Goal: Task Accomplishment & Management: Use online tool/utility

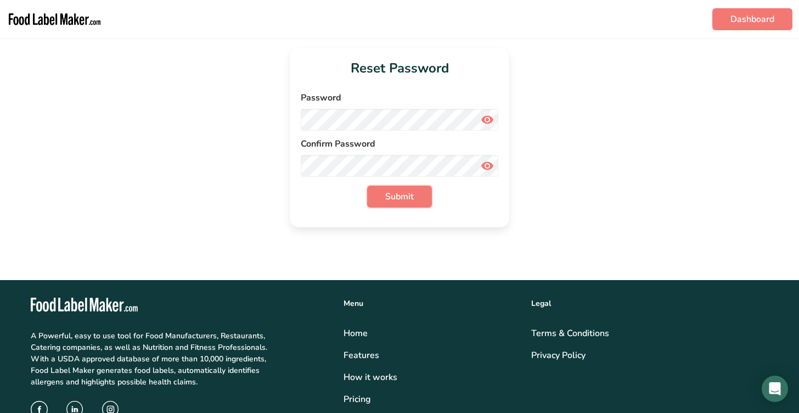
click at [406, 195] on span "Submit" at bounding box center [399, 196] width 29 height 13
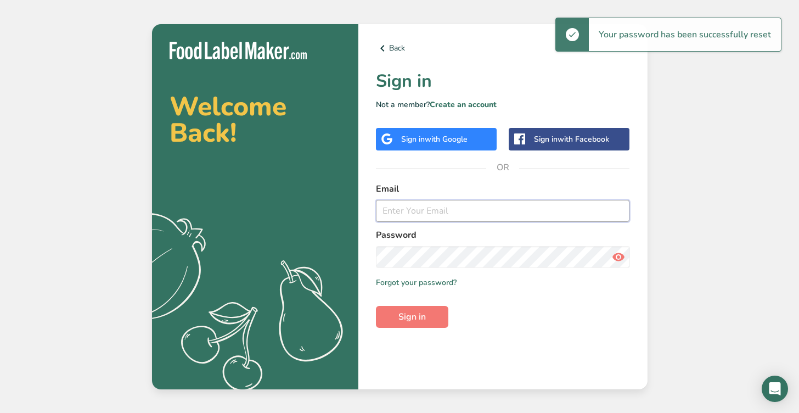
click at [449, 216] on input "email" at bounding box center [503, 211] width 254 height 22
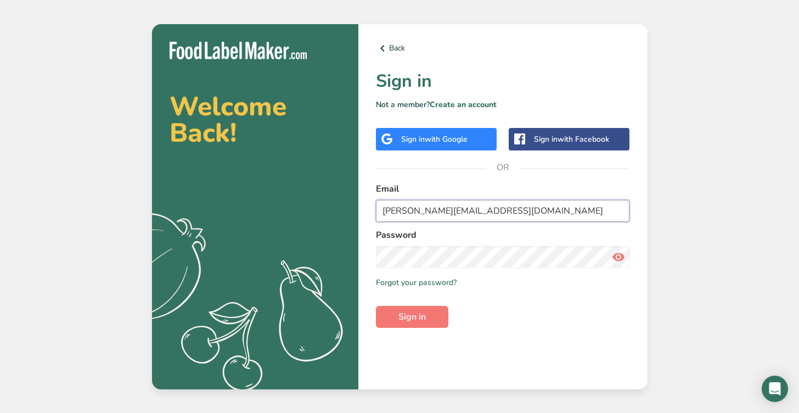
type input "[PERSON_NAME][EMAIL_ADDRESS][DOMAIN_NAME]"
click at [435, 313] on button "Sign in" at bounding box center [412, 317] width 72 height 22
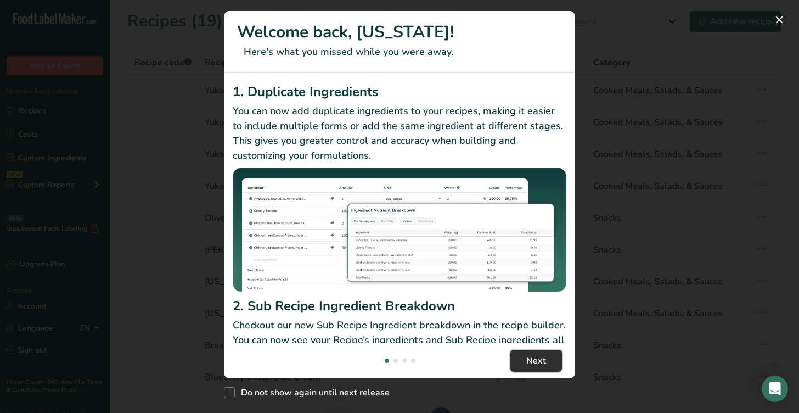
click at [536, 364] on span "Next" at bounding box center [536, 360] width 20 height 13
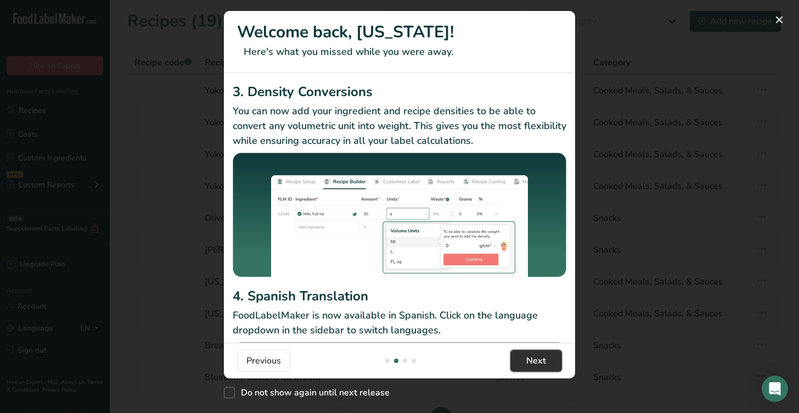
click at [537, 364] on span "Next" at bounding box center [536, 360] width 20 height 13
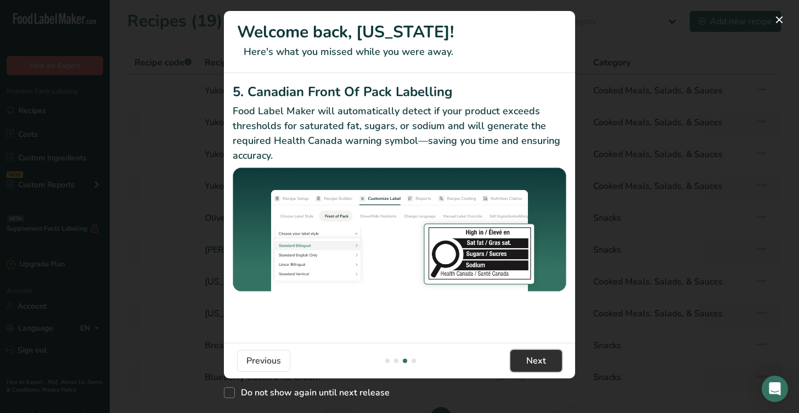
click at [547, 366] on button "Next" at bounding box center [536, 361] width 52 height 22
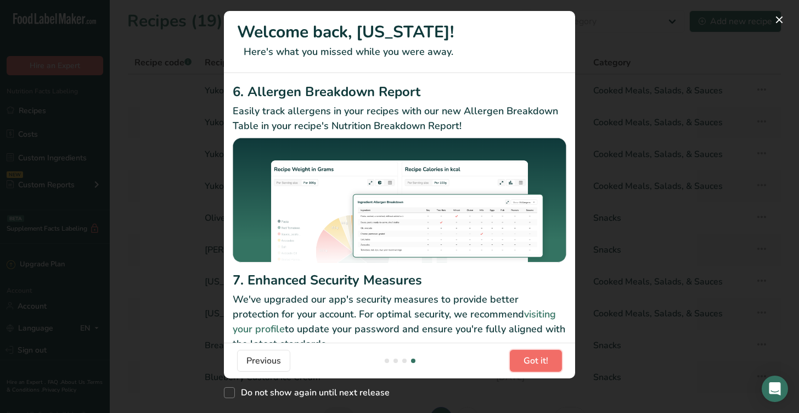
click at [547, 366] on span "Got it!" at bounding box center [536, 360] width 25 height 13
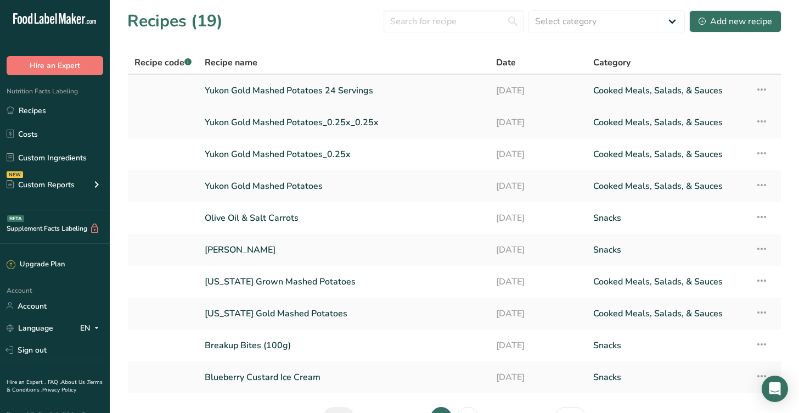
click at [308, 87] on link "Yukon Gold Mashed Potatoes 24 Servings" at bounding box center [344, 90] width 278 height 23
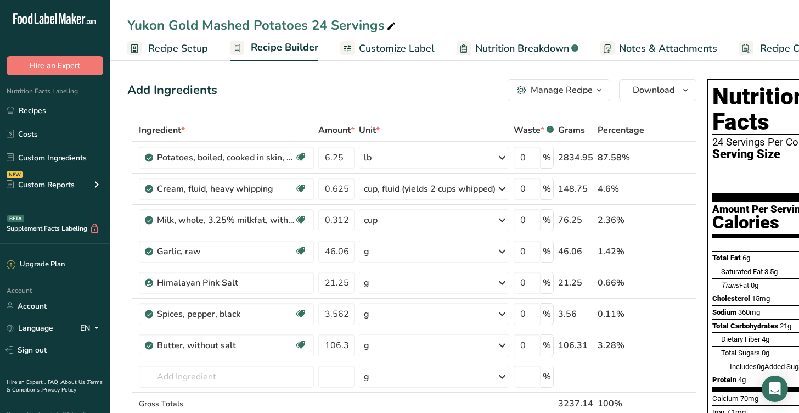
click at [392, 53] on span "Customize Label" at bounding box center [397, 48] width 76 height 15
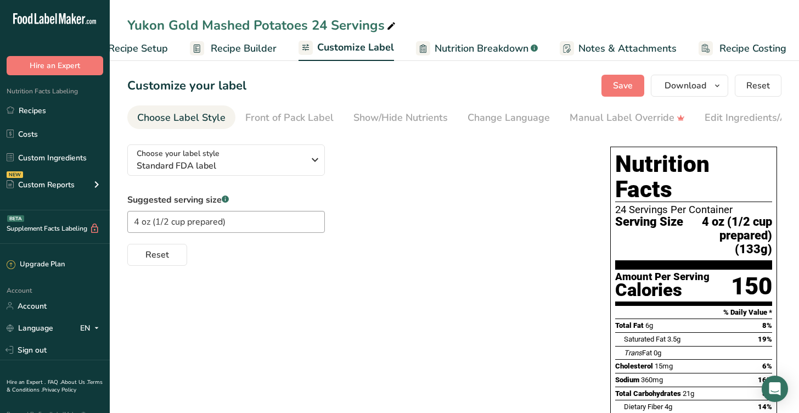
scroll to position [0, 45]
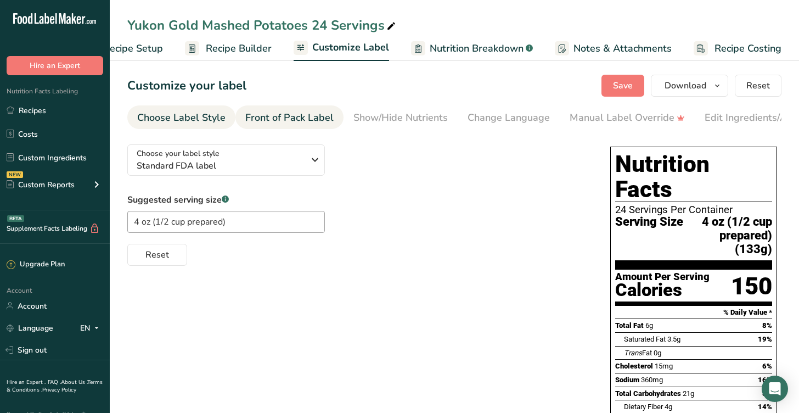
click at [324, 116] on div "Front of Pack Label" at bounding box center [289, 117] width 88 height 15
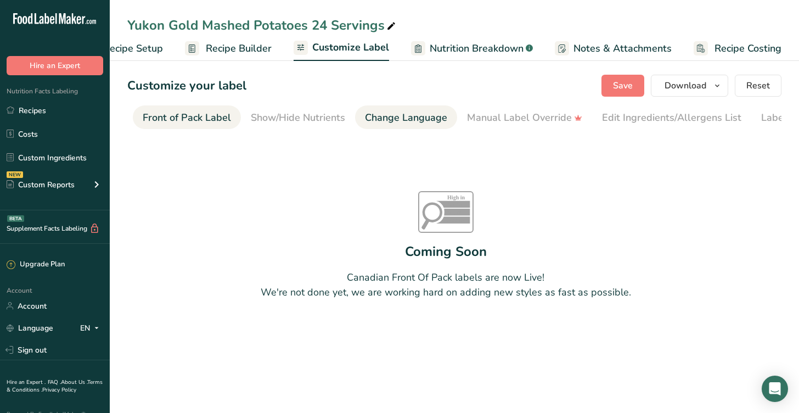
scroll to position [0, 106]
click at [216, 115] on div "Front of Pack Label" at bounding box center [183, 117] width 88 height 15
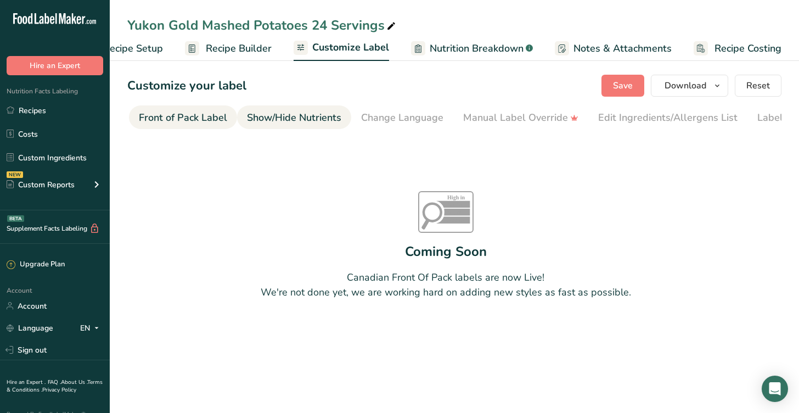
click at [280, 116] on div "Show/Hide Nutrients" at bounding box center [294, 117] width 94 height 15
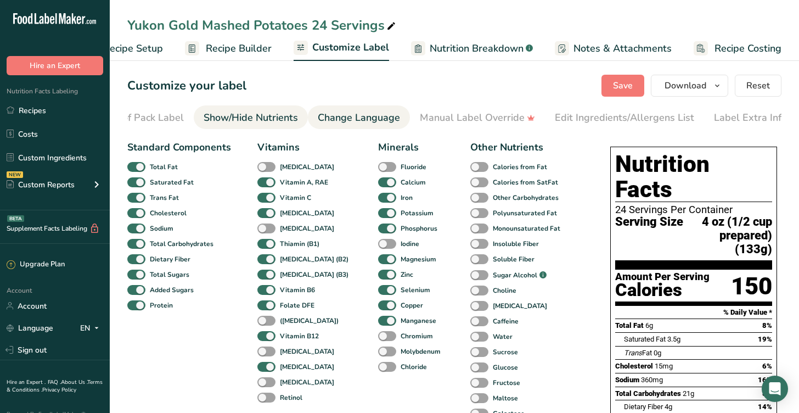
scroll to position [0, 156]
click at [624, 204] on div "24 Servings Per Container" at bounding box center [693, 209] width 157 height 11
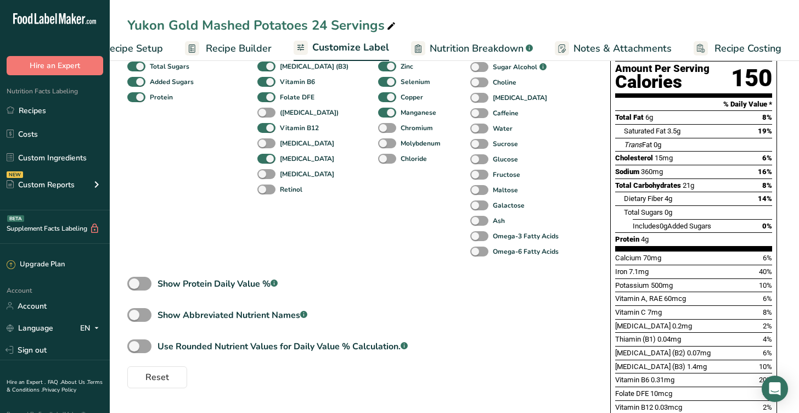
scroll to position [0, 0]
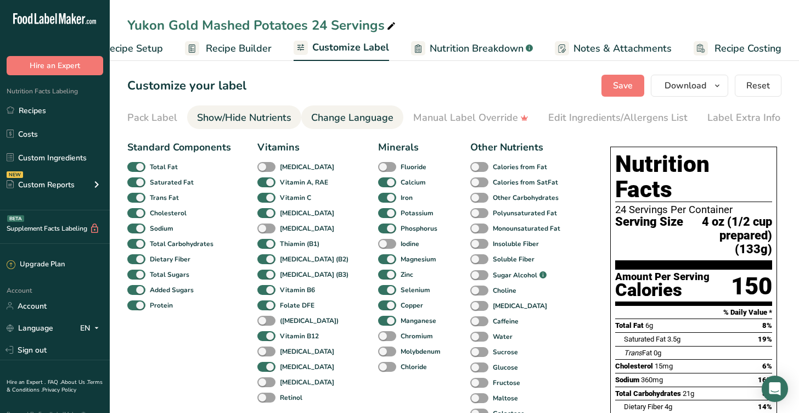
click at [371, 120] on div "Change Language" at bounding box center [352, 117] width 82 height 15
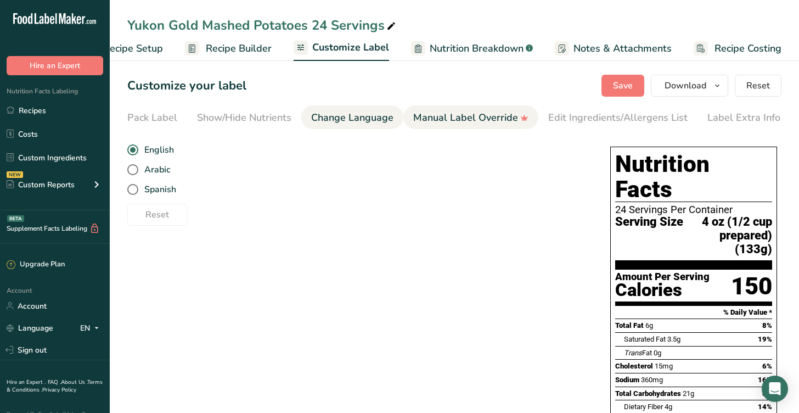
click at [461, 119] on div "Manual Label Override" at bounding box center [470, 117] width 115 height 15
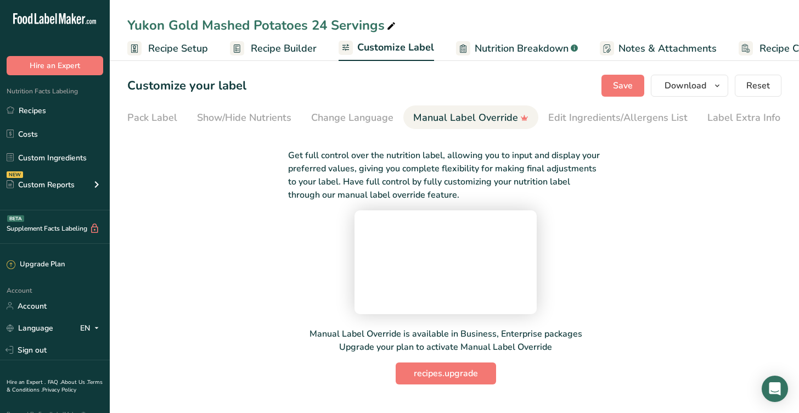
click at [176, 51] on span "Recipe Setup" at bounding box center [178, 48] width 60 height 15
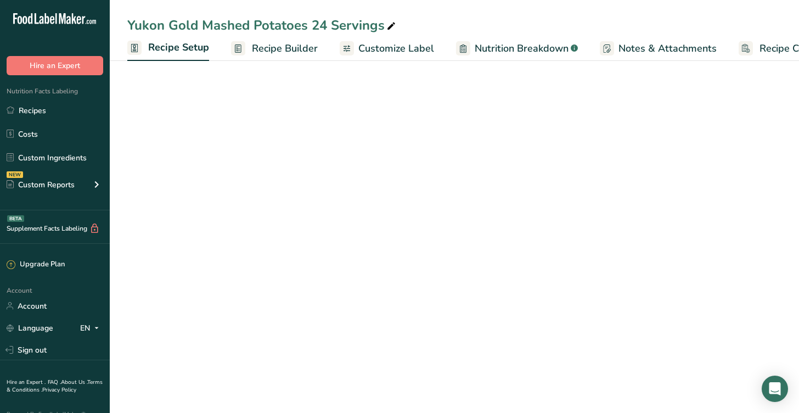
scroll to position [0, 4]
select select "5"
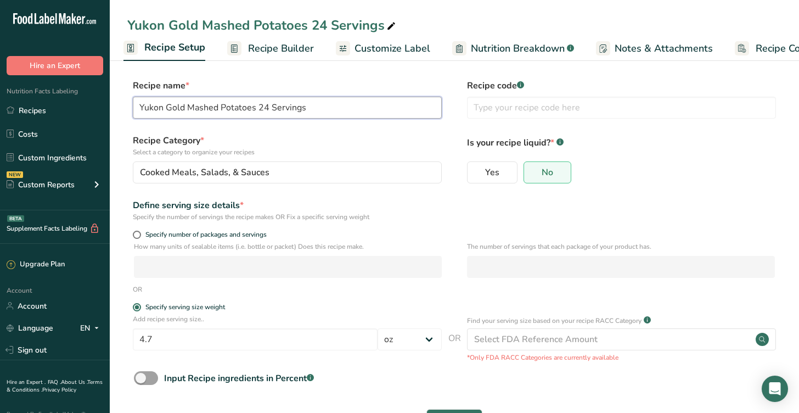
drag, startPoint x: 257, startPoint y: 105, endPoint x: 267, endPoint y: 105, distance: 9.3
click at [267, 105] on input "Yukon Gold Mashed Potatoes 24 Servings" at bounding box center [287, 108] width 309 height 22
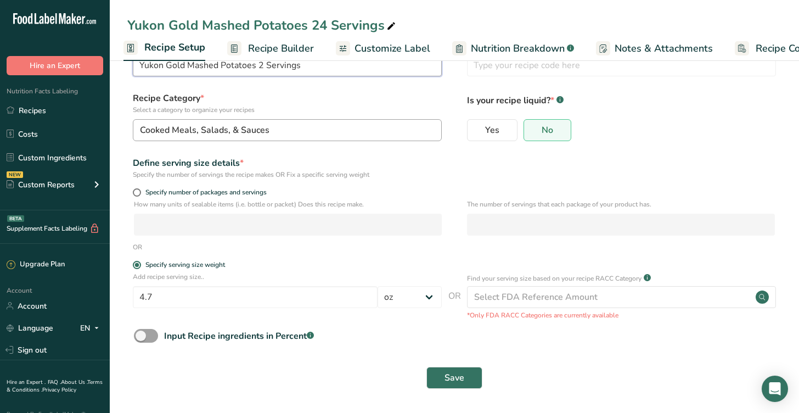
type input "Yukon Gold Mashed Potatoes 24 Servings"
click at [433, 26] on div "Yukon Gold Mashed Potatoes 24 Servings" at bounding box center [454, 25] width 689 height 20
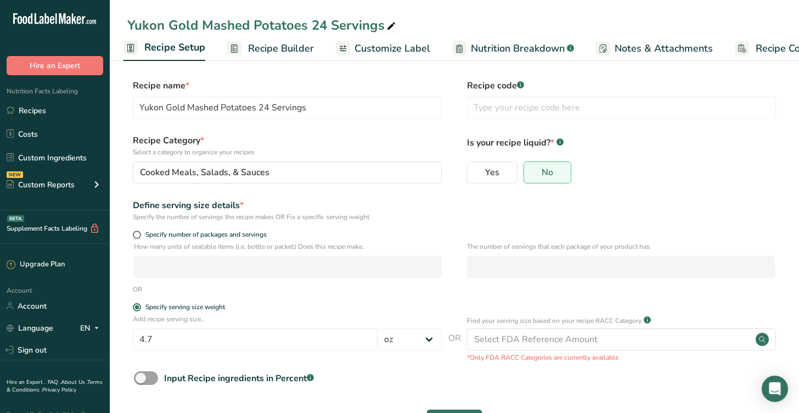
click at [264, 47] on span "Recipe Builder" at bounding box center [281, 48] width 66 height 15
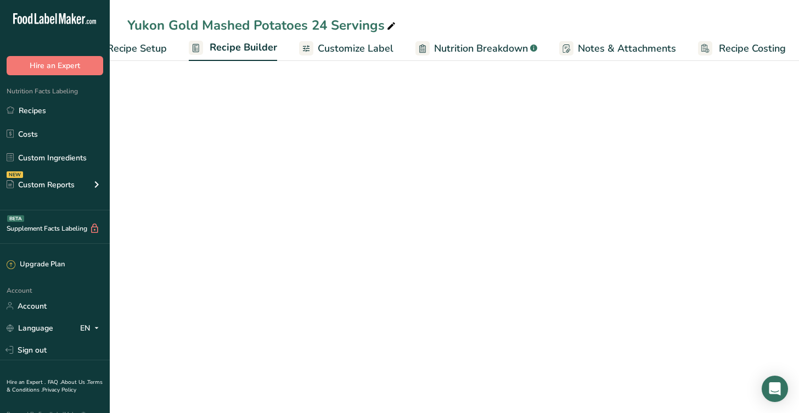
scroll to position [0, 45]
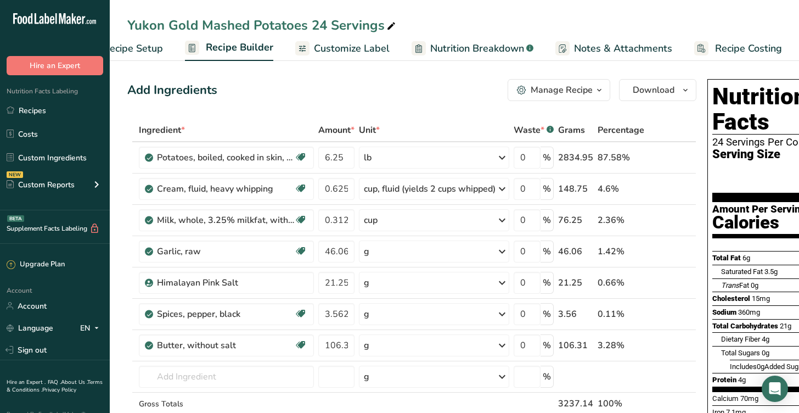
click at [604, 91] on icon "button" at bounding box center [599, 90] width 9 height 14
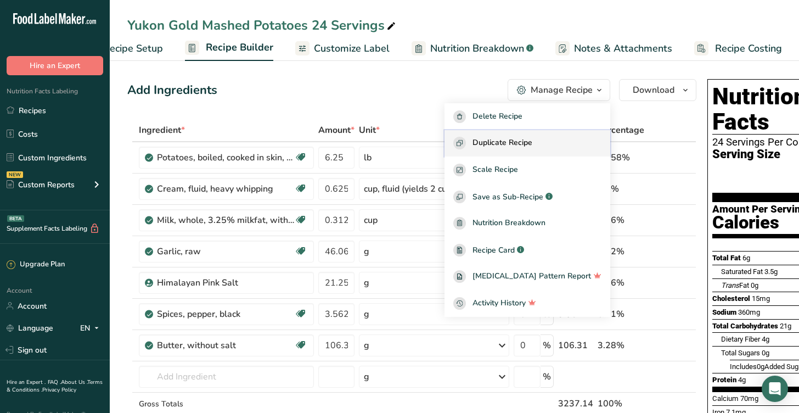
click at [532, 140] on span "Duplicate Recipe" at bounding box center [503, 143] width 60 height 13
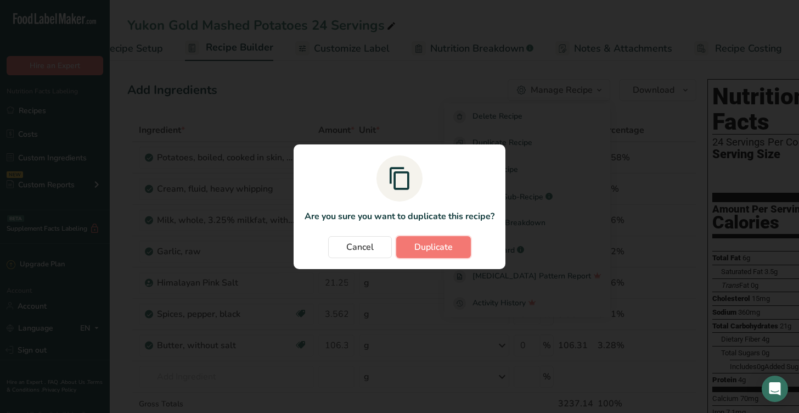
click at [450, 246] on span "Duplicate" at bounding box center [433, 246] width 38 height 13
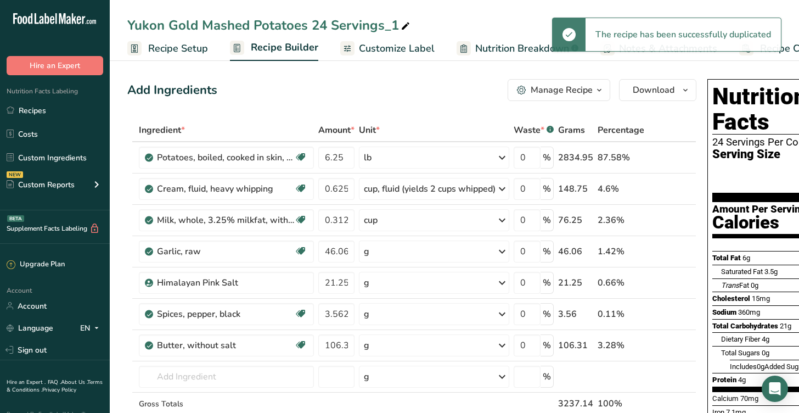
click at [404, 24] on icon at bounding box center [406, 26] width 10 height 15
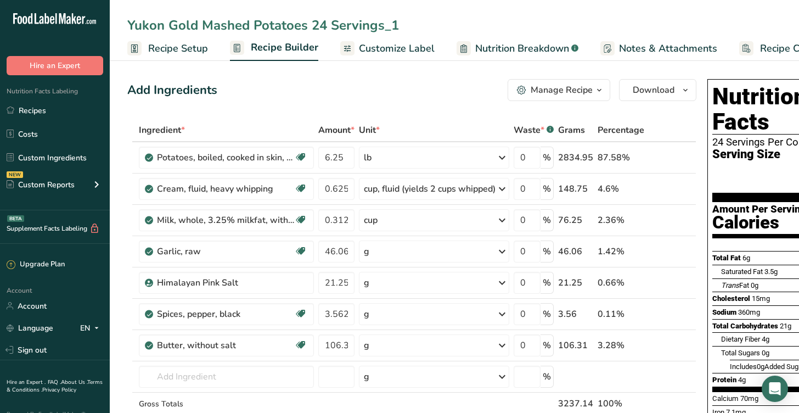
drag, startPoint x: 318, startPoint y: 24, endPoint x: 326, endPoint y: 24, distance: 7.7
click at [326, 24] on input "Yukon Gold Mashed Potatoes 24 Servings_1" at bounding box center [454, 25] width 654 height 20
drag, startPoint x: 381, startPoint y: 24, endPoint x: 421, endPoint y: 24, distance: 39.5
click at [420, 24] on input "Yukon Gold Mashed Potatoes 12 Servings_1" at bounding box center [454, 25] width 654 height 20
type input "Yukon Gold Mashed Potatoes 12 Servings"
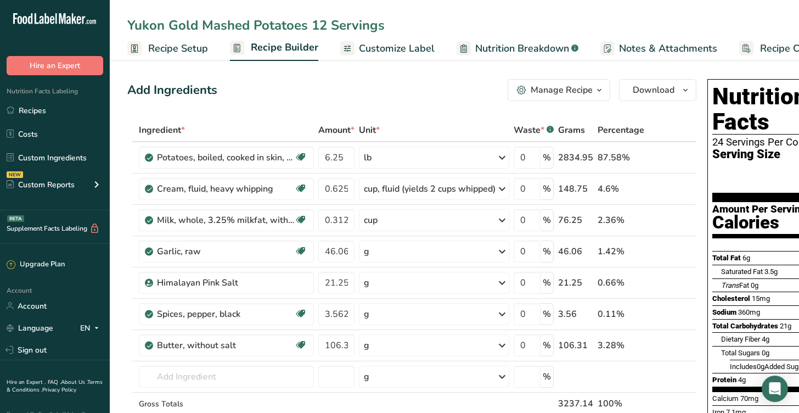
click at [184, 51] on span "Recipe Setup" at bounding box center [178, 48] width 60 height 15
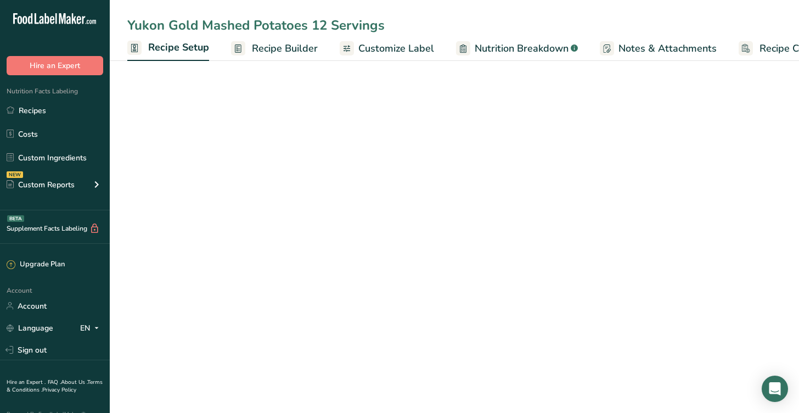
scroll to position [0, 4]
select select "5"
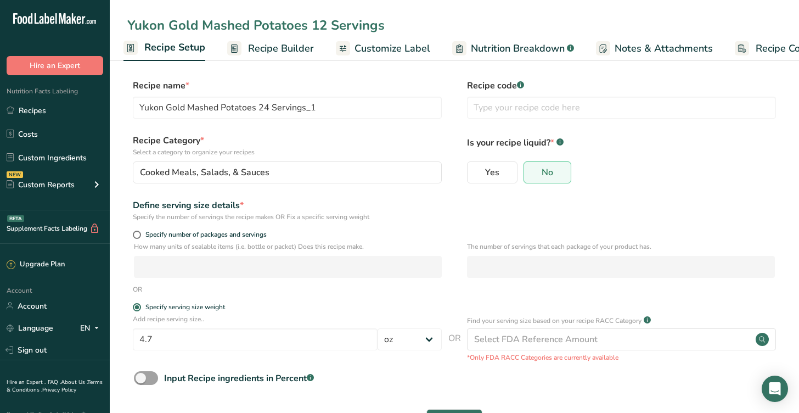
type input "Yukon Gold Mashed Potatoes 12 Servings"
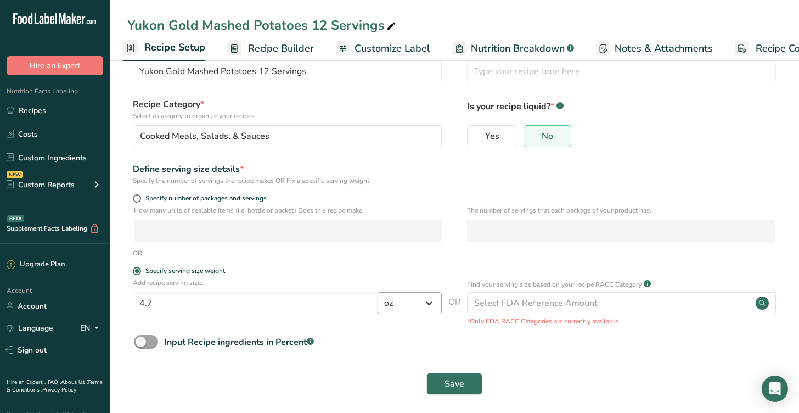
scroll to position [35, 0]
click at [169, 303] on input "4.7" at bounding box center [255, 304] width 245 height 22
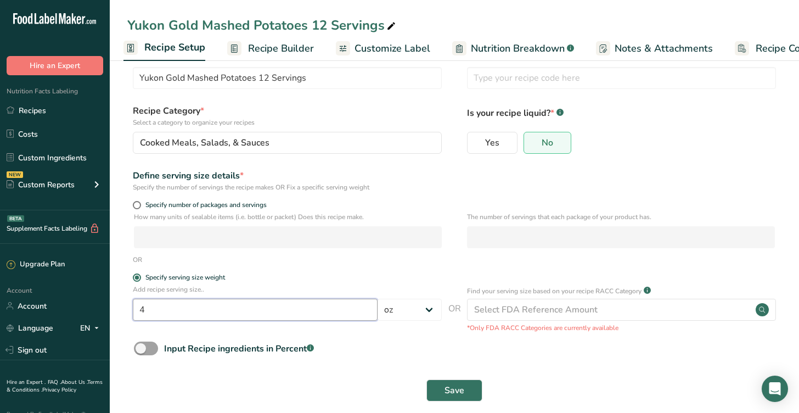
scroll to position [28, 0]
type input "4"
click at [392, 354] on div "Input Recipe ingredients in Percent .a-a{fill:#347362;}.b-a{fill:#fff;}" at bounding box center [454, 354] width 654 height 23
click at [459, 390] on span "Save" at bounding box center [455, 391] width 20 height 13
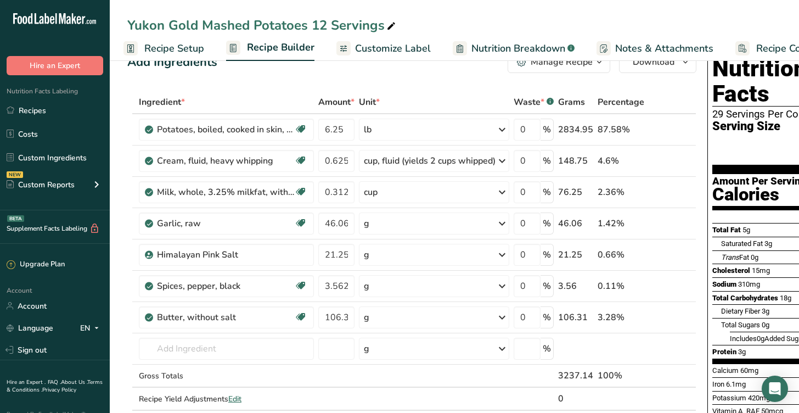
click at [351, 50] on link "Customize Label" at bounding box center [383, 48] width 94 height 25
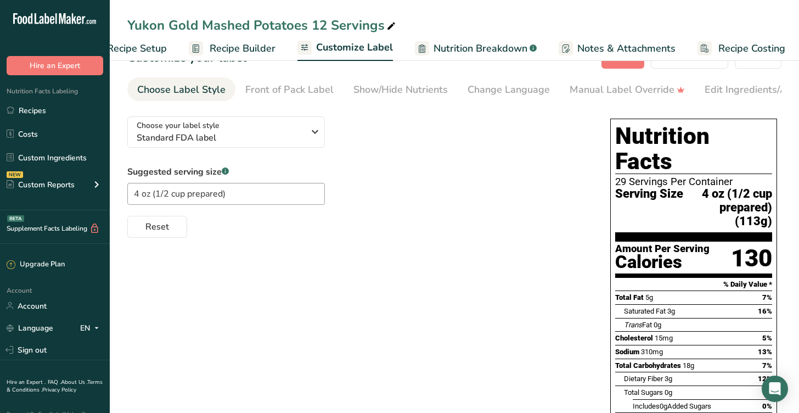
scroll to position [0, 45]
click at [235, 194] on input "4 oz (1/2 cup prepared)" at bounding box center [226, 194] width 198 height 22
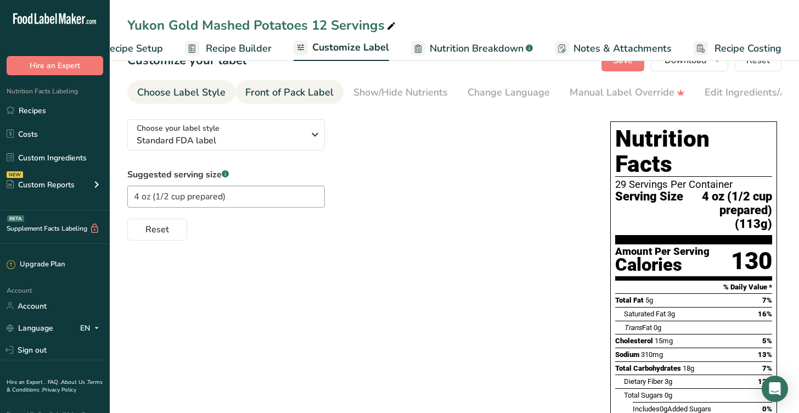
click at [267, 97] on div "Front of Pack Label" at bounding box center [289, 92] width 88 height 15
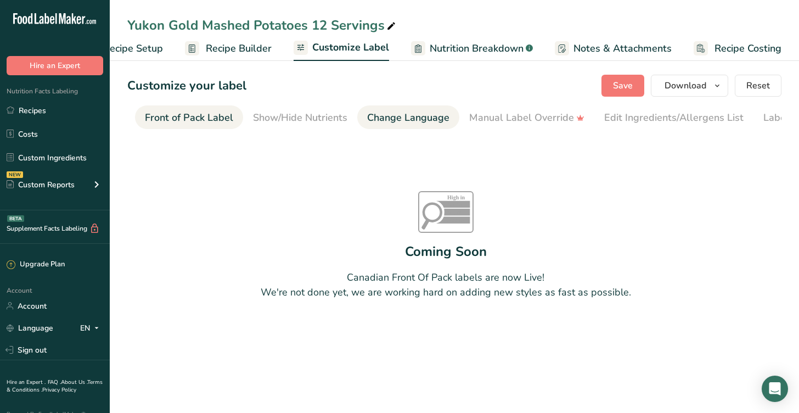
scroll to position [0, 106]
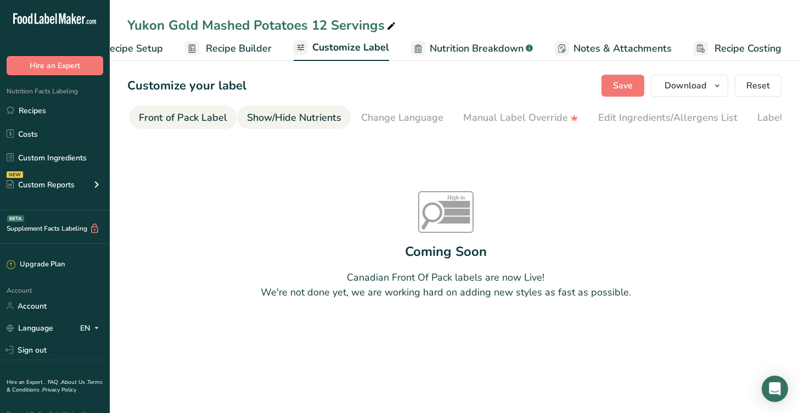
drag, startPoint x: 300, startPoint y: 121, endPoint x: 322, endPoint y: 119, distance: 22.0
click at [301, 120] on div "Show/Hide Nutrients" at bounding box center [294, 117] width 94 height 15
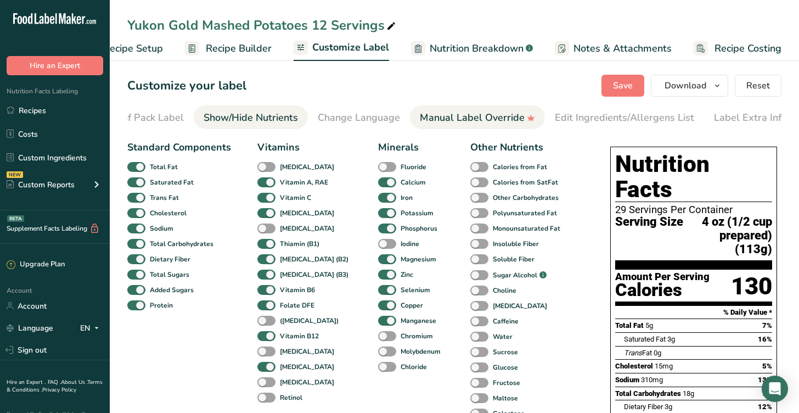
scroll to position [0, 156]
click at [629, 181] on section "Nutrition Facts 29 Servings Per Container Serving Size 4 oz (1/2 cup prepared) …" at bounding box center [693, 211] width 157 height 118
click at [452, 121] on div "Manual Label Override" at bounding box center [470, 117] width 115 height 15
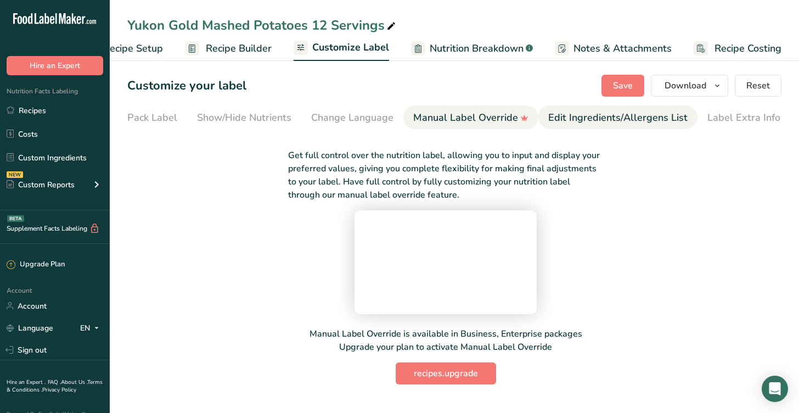
click at [585, 116] on div "Edit Ingredients/Allergens List" at bounding box center [617, 117] width 139 height 15
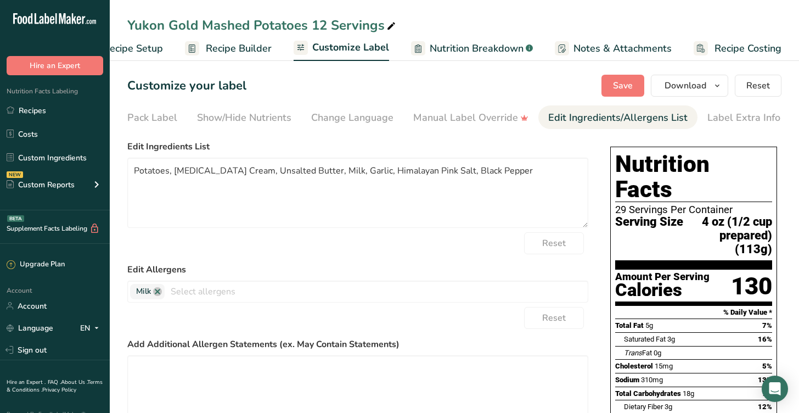
drag, startPoint x: 409, startPoint y: 121, endPoint x: 400, endPoint y: 122, distance: 9.3
click at [413, 121] on div "Manual Label Override" at bounding box center [470, 117] width 115 height 15
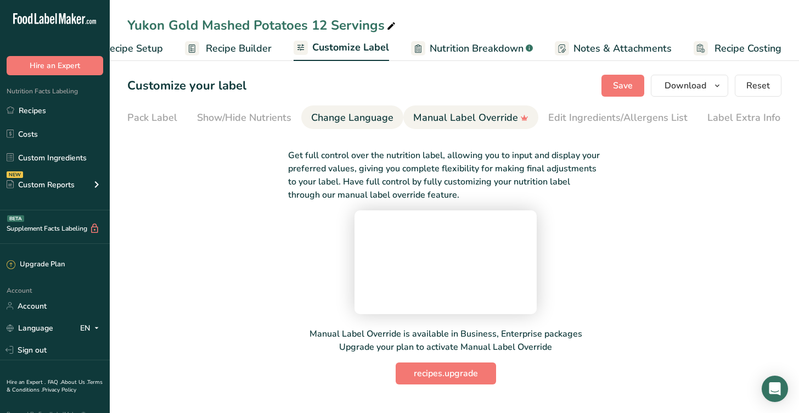
click at [364, 121] on div "Change Language" at bounding box center [352, 117] width 82 height 15
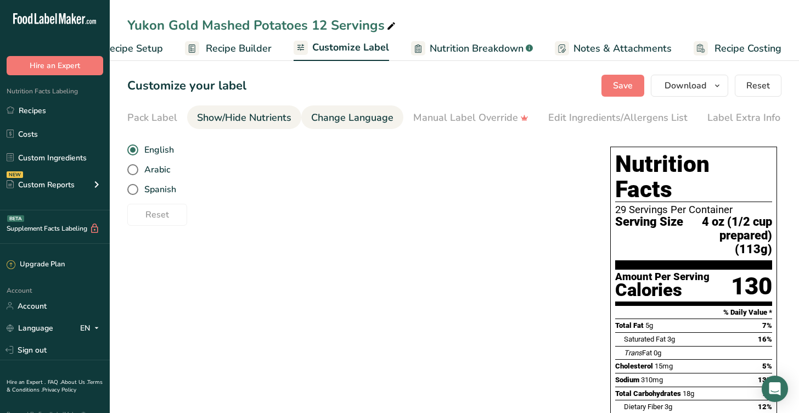
click at [266, 120] on div "Show/Hide Nutrients" at bounding box center [244, 117] width 94 height 15
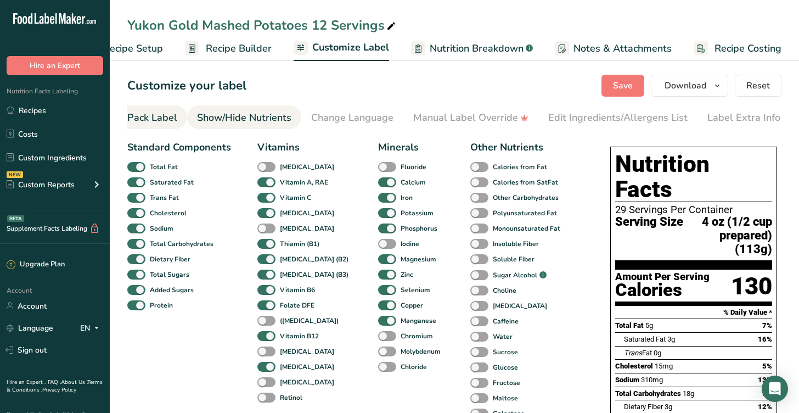
click at [156, 116] on div "Front of Pack Label" at bounding box center [133, 117] width 88 height 15
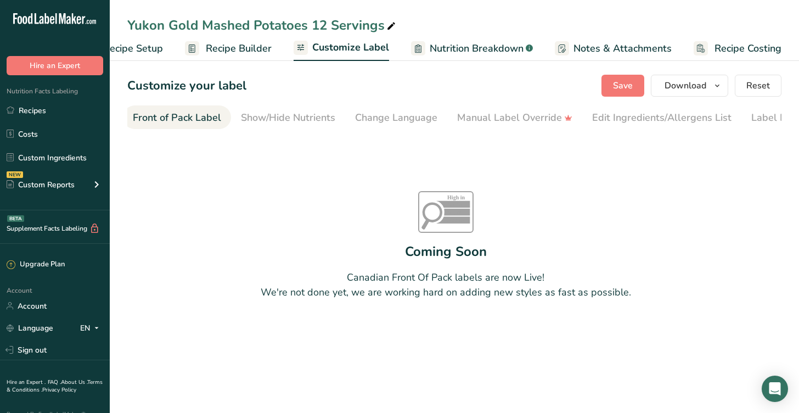
scroll to position [0, 106]
click at [156, 116] on div "Front of Pack Label" at bounding box center [183, 117] width 88 height 15
click at [451, 51] on span "Nutrition Breakdown" at bounding box center [477, 48] width 94 height 15
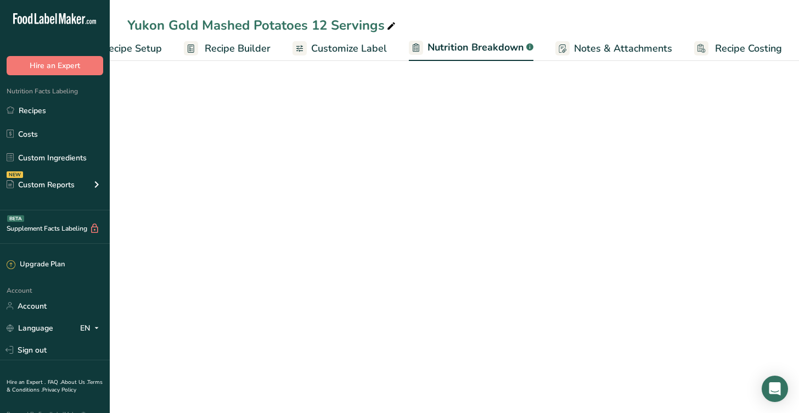
select select "Calories"
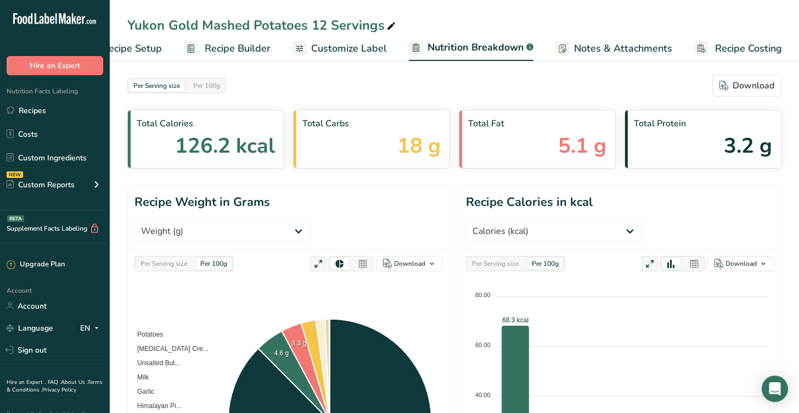
click at [256, 48] on span "Recipe Builder" at bounding box center [238, 48] width 66 height 15
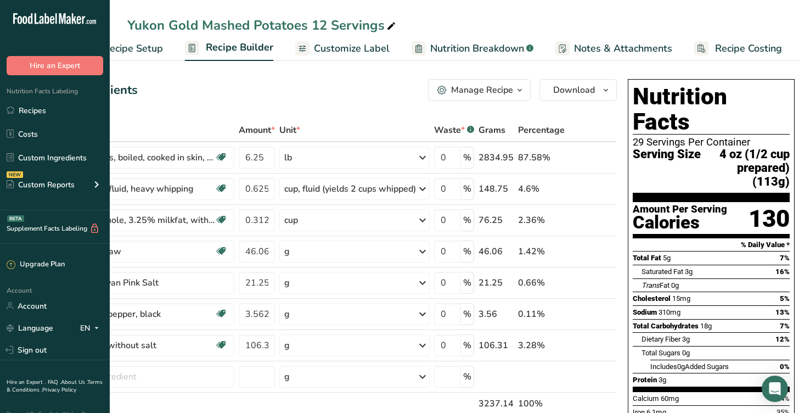
click at [648, 137] on div "29 Servings Per Container" at bounding box center [711, 142] width 157 height 11
click at [638, 137] on div "29 Servings Per Container" at bounding box center [711, 142] width 157 height 11
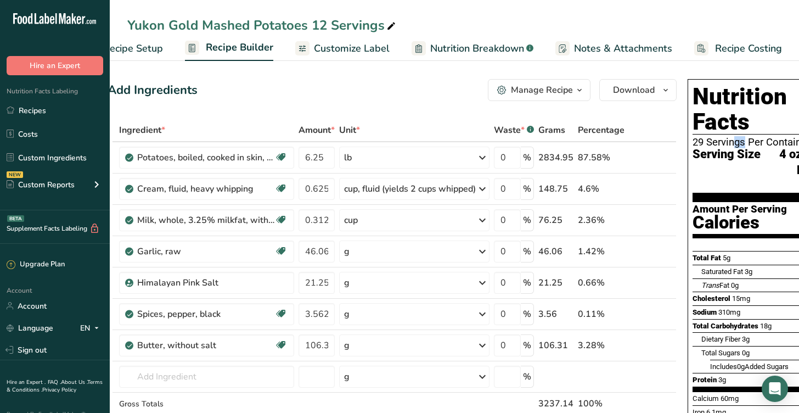
scroll to position [1, 0]
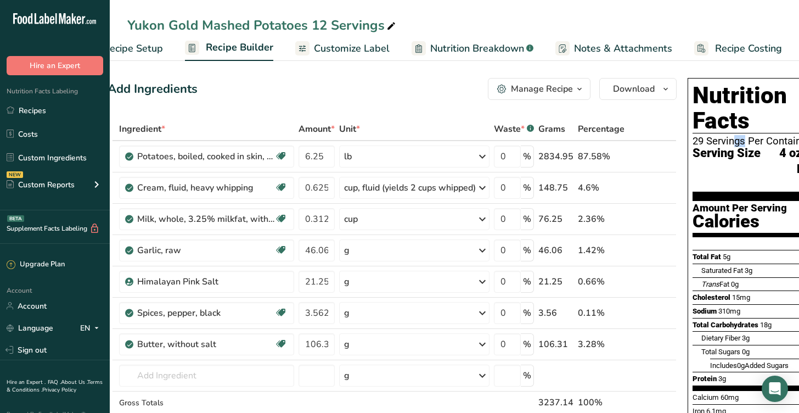
click at [138, 49] on span "Recipe Setup" at bounding box center [133, 48] width 60 height 15
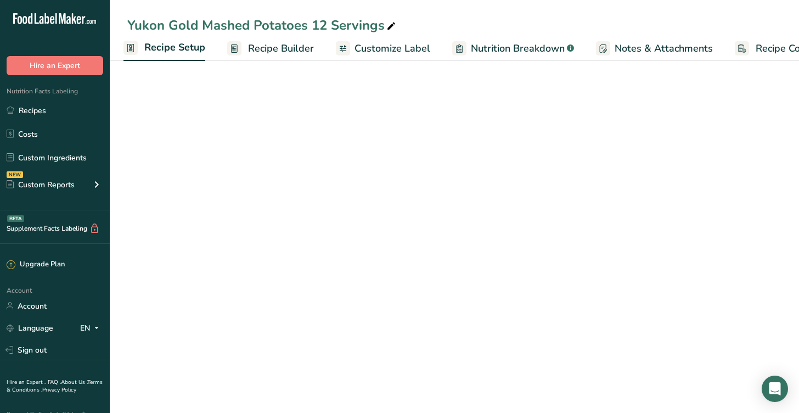
select select "5"
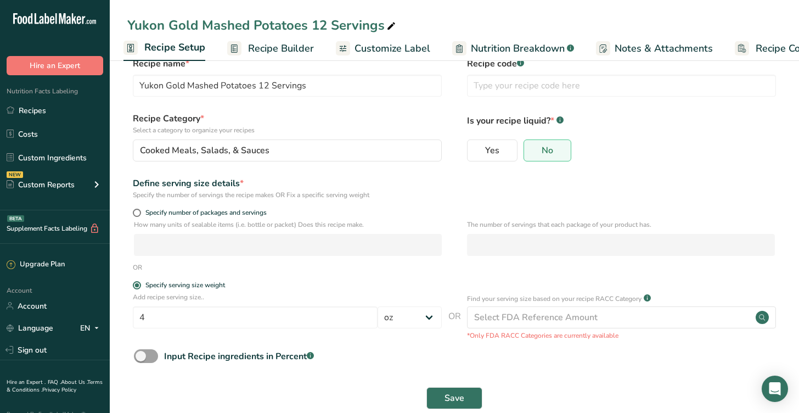
scroll to position [25, 0]
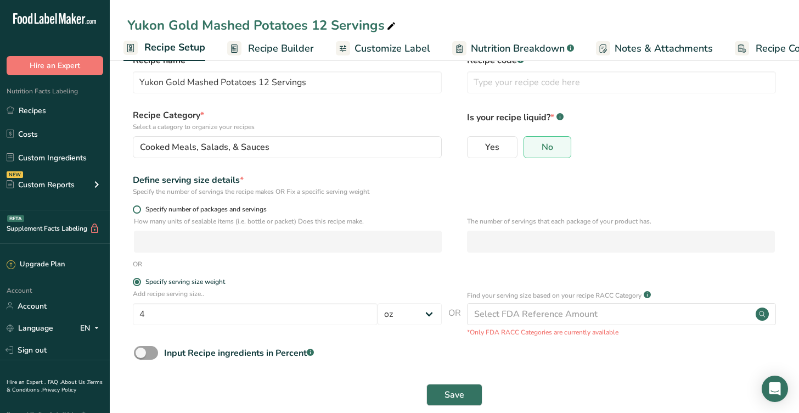
click at [158, 207] on span "Specify number of packages and servings" at bounding box center [204, 209] width 126 height 8
click at [140, 207] on input "Specify number of packages and servings" at bounding box center [136, 209] width 7 height 7
radio input "true"
radio input "false"
select select "0"
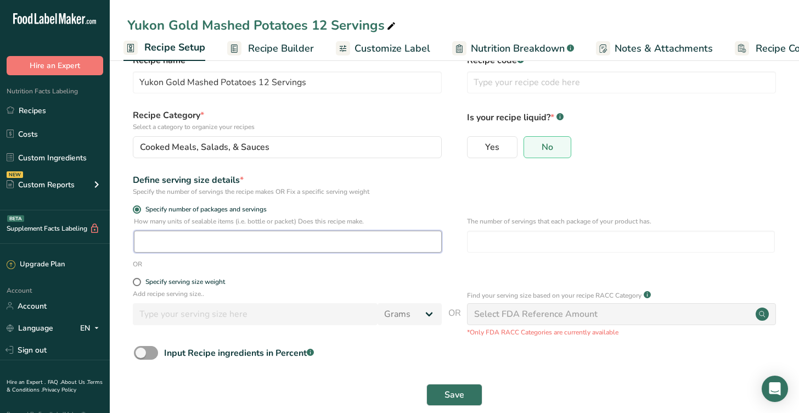
click at [199, 238] on input "number" at bounding box center [288, 242] width 308 height 22
type input "1"
type input "12"
click at [452, 394] on span "Save" at bounding box center [455, 394] width 20 height 13
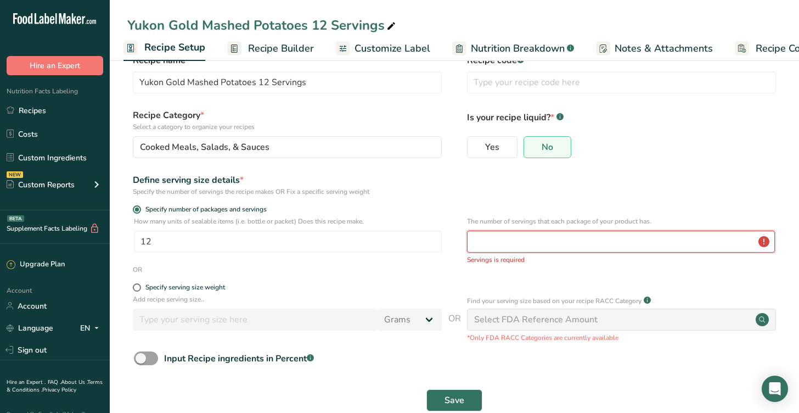
click at [500, 244] on input "number" at bounding box center [621, 242] width 308 height 22
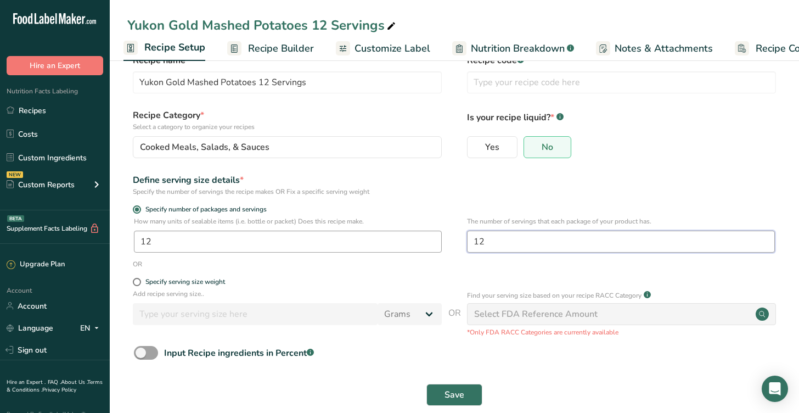
type input "12"
drag, startPoint x: 167, startPoint y: 242, endPoint x: 120, endPoint y: 235, distance: 47.7
click at [117, 237] on section "Recipe name * Yukon Gold Mashed Potatoes 12 Servings Recipe code .a-a{fill:#347…" at bounding box center [454, 231] width 689 height 398
type input "1"
click at [281, 278] on label "Specify serving size weight" at bounding box center [287, 282] width 309 height 8
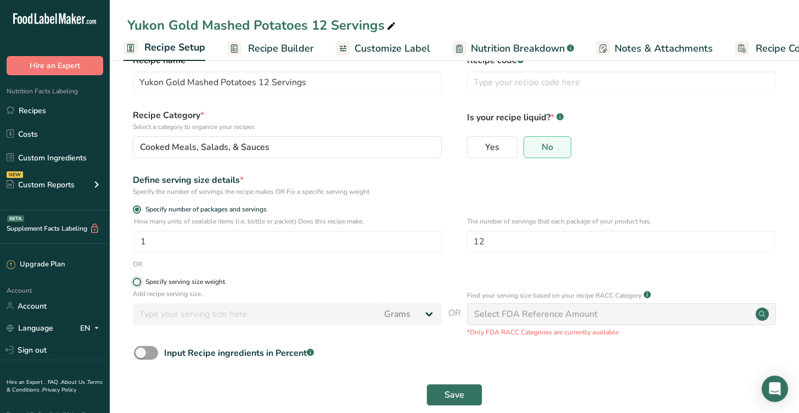
click at [140, 278] on input "Specify serving size weight" at bounding box center [136, 281] width 7 height 7
radio input "true"
radio input "false"
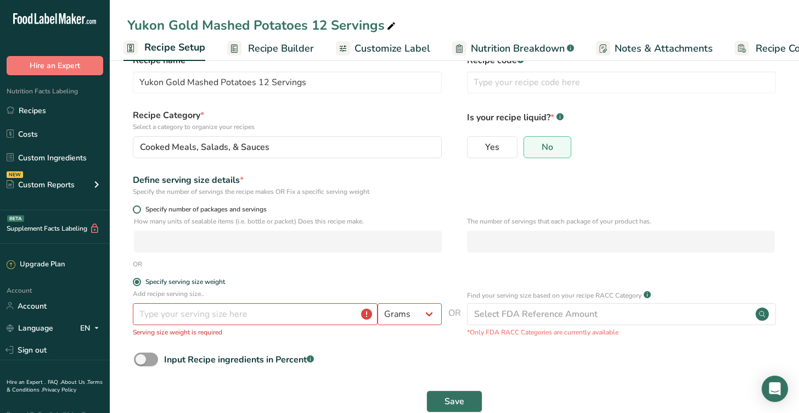
click at [171, 211] on span "Specify number of packages and servings" at bounding box center [204, 209] width 126 height 8
click at [140, 211] on input "Specify number of packages and servings" at bounding box center [136, 209] width 7 height 7
radio input "true"
radio input "false"
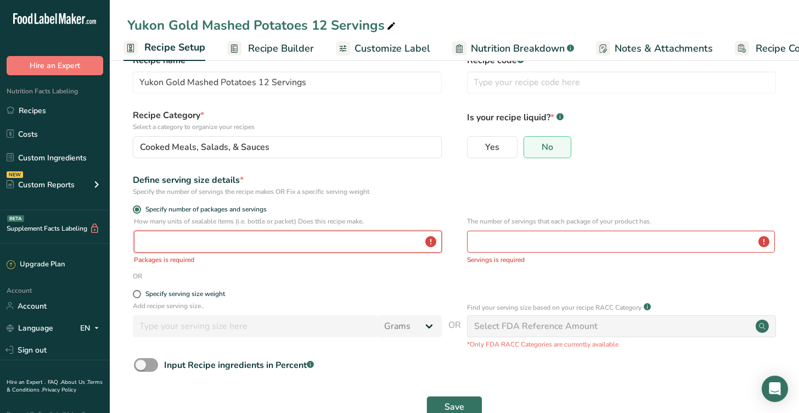
click at [219, 239] on input "number" at bounding box center [288, 242] width 308 height 22
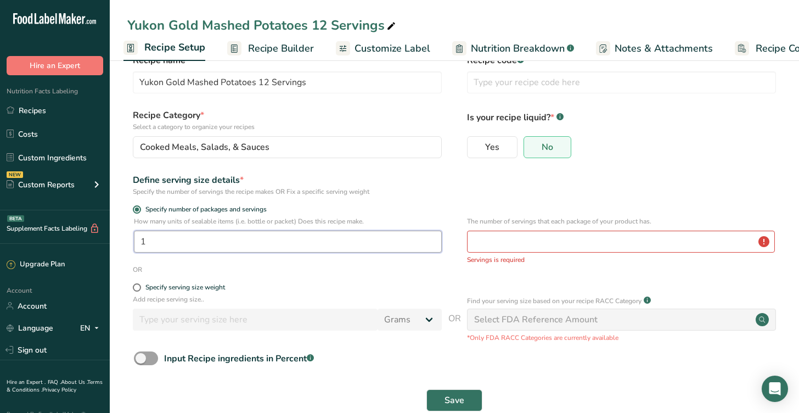
type input "1"
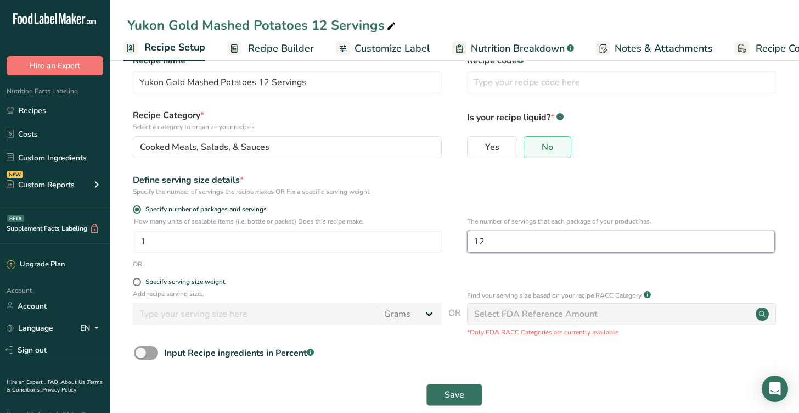
type input "12"
click at [465, 388] on button "Save" at bounding box center [455, 395] width 56 height 22
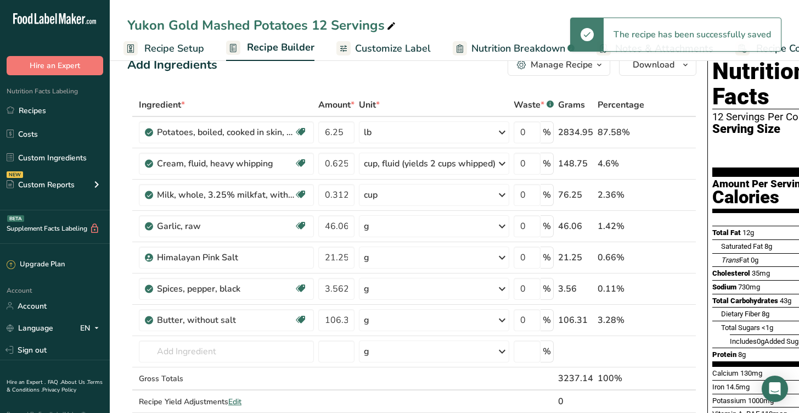
click at [336, 48] on div at bounding box center [343, 48] width 14 height 14
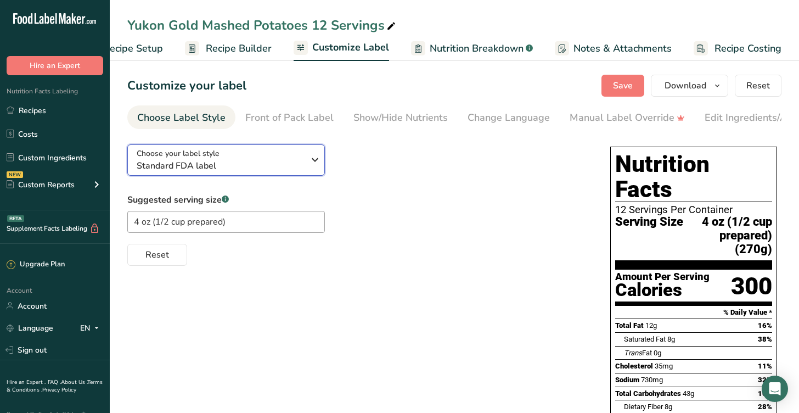
click at [311, 164] on icon "button" at bounding box center [314, 160] width 13 height 20
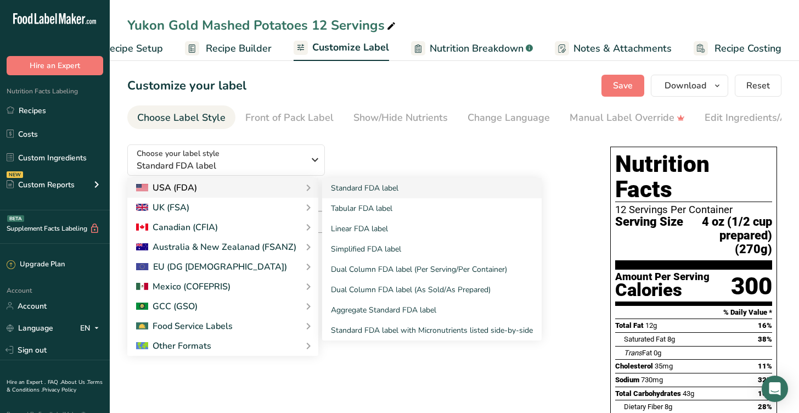
click at [290, 191] on div "USA (FDA)" at bounding box center [222, 187] width 173 height 13
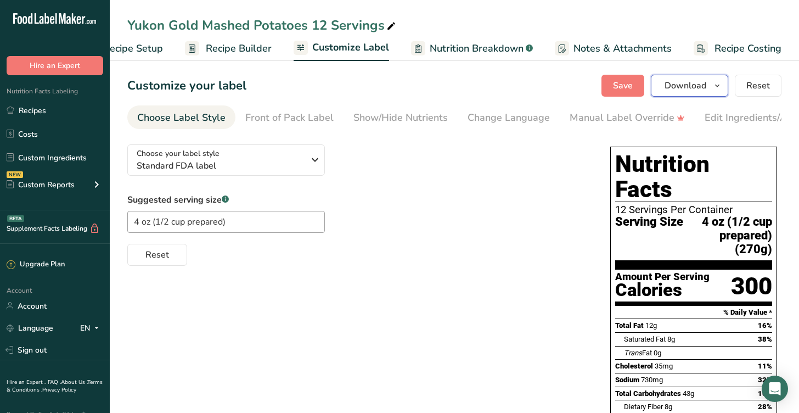
click at [679, 87] on span "Download" at bounding box center [686, 85] width 42 height 13
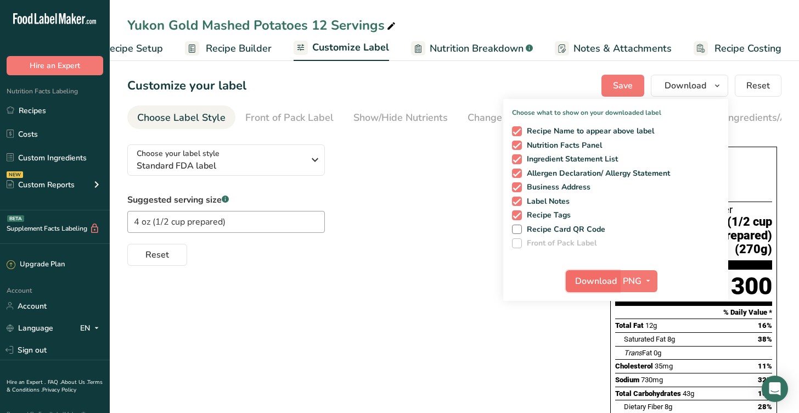
click at [604, 282] on span "Download" at bounding box center [596, 280] width 42 height 13
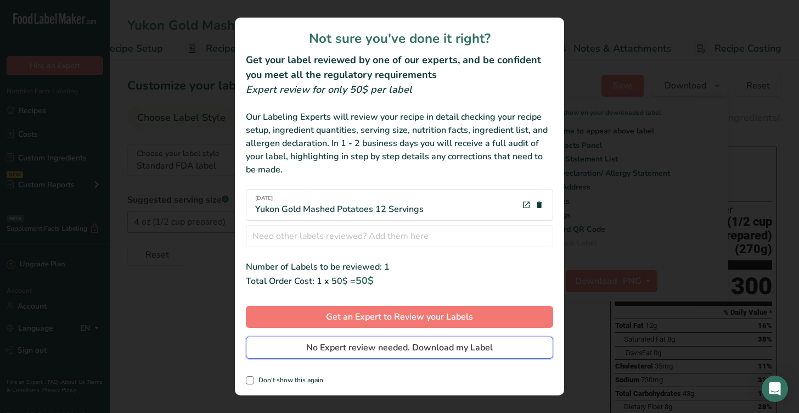
click at [389, 347] on span "No Expert review needed. Download my Label" at bounding box center [399, 347] width 187 height 13
